Goal: Check status: Check status

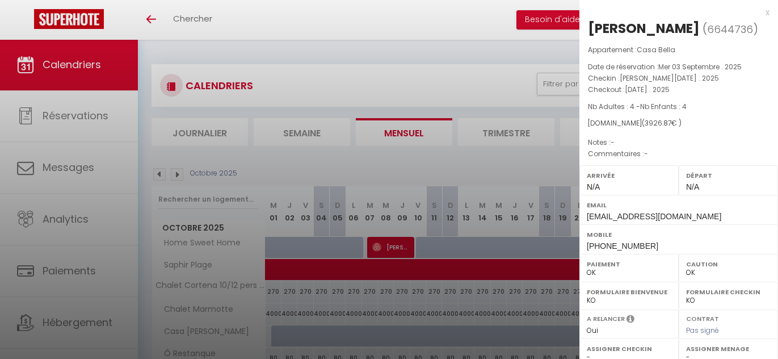
click at [434, 170] on div at bounding box center [389, 179] width 778 height 359
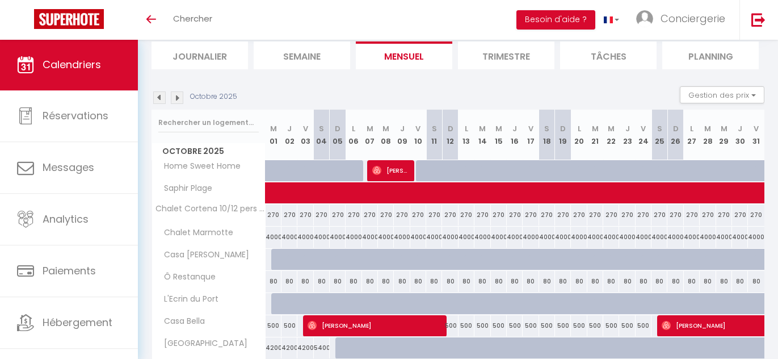
scroll to position [81, 0]
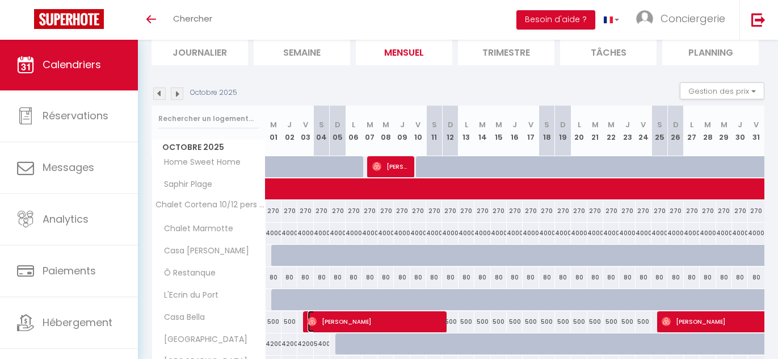
click at [421, 320] on span "[PERSON_NAME]" at bounding box center [374, 322] width 132 height 22
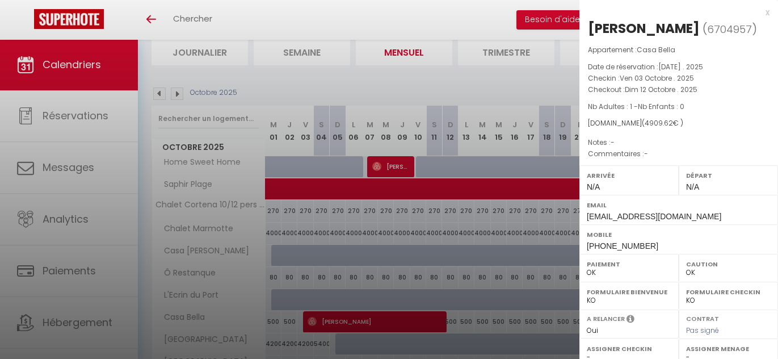
click at [382, 311] on div at bounding box center [389, 179] width 778 height 359
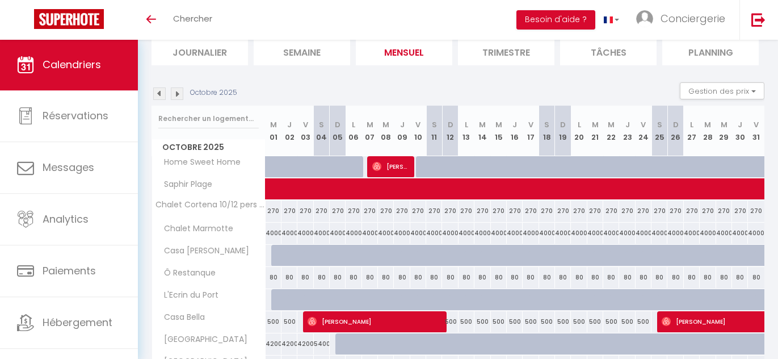
click at [165, 93] on img at bounding box center [159, 93] width 12 height 12
select select "0"
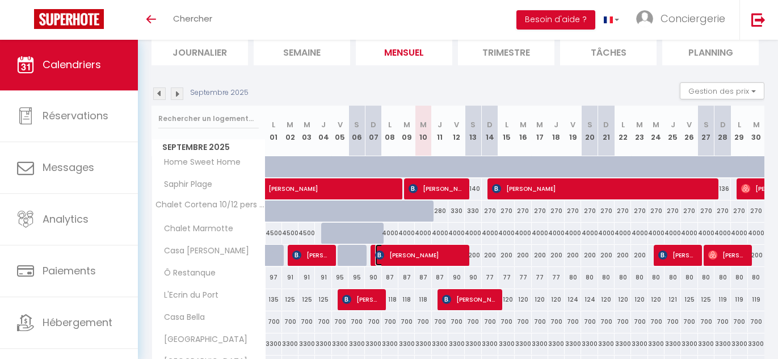
click at [440, 257] on span "[PERSON_NAME]" at bounding box center [419, 255] width 88 height 22
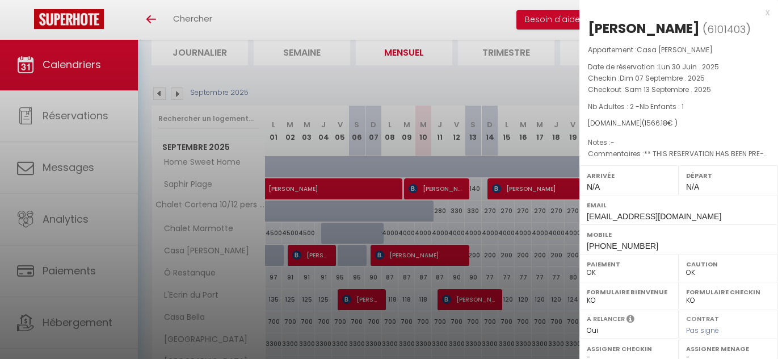
click at [215, 122] on div at bounding box center [389, 179] width 778 height 359
